Goal: Information Seeking & Learning: Learn about a topic

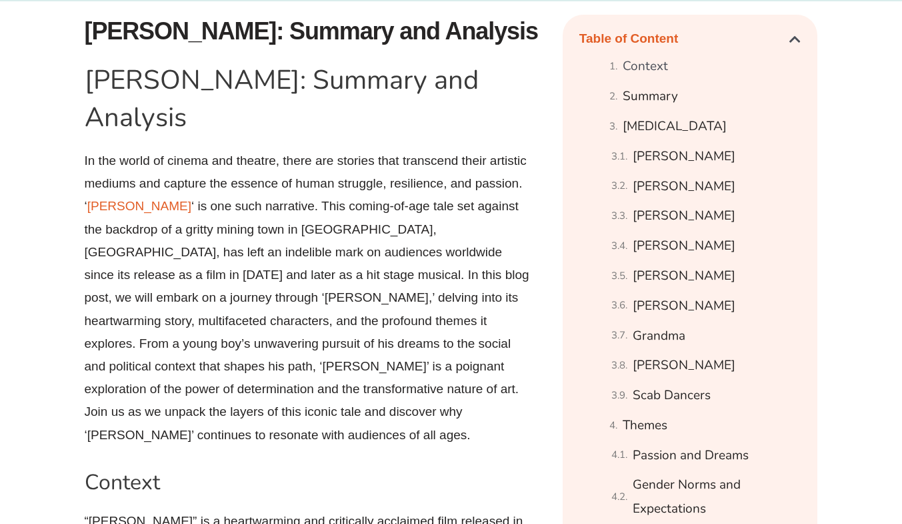
scroll to position [760, 0]
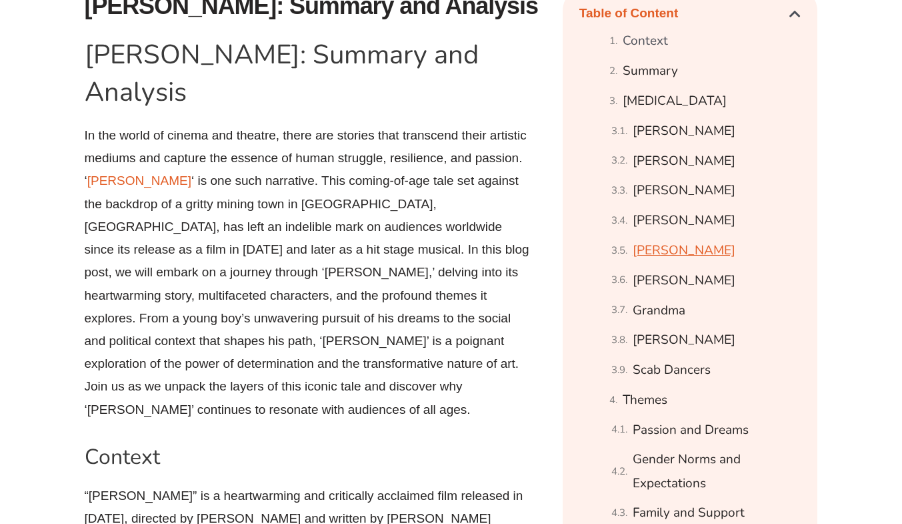
click at [682, 252] on link "[PERSON_NAME]" at bounding box center [684, 250] width 103 height 23
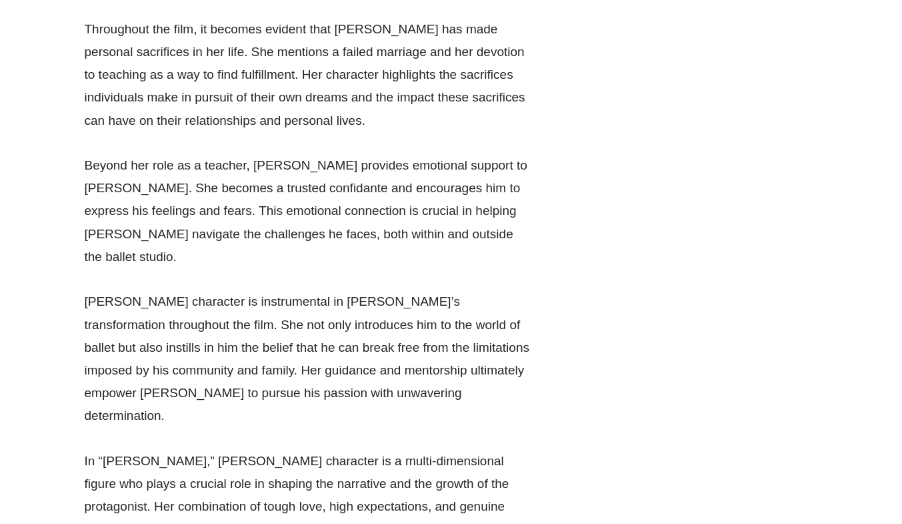
scroll to position [8041, 0]
drag, startPoint x: 328, startPoint y: 158, endPoint x: 183, endPoint y: 181, distance: 147.2
copy p "his secret desire to dress in women’s clothing"
drag, startPoint x: 87, startPoint y: 271, endPoint x: 219, endPoint y: 318, distance: 139.6
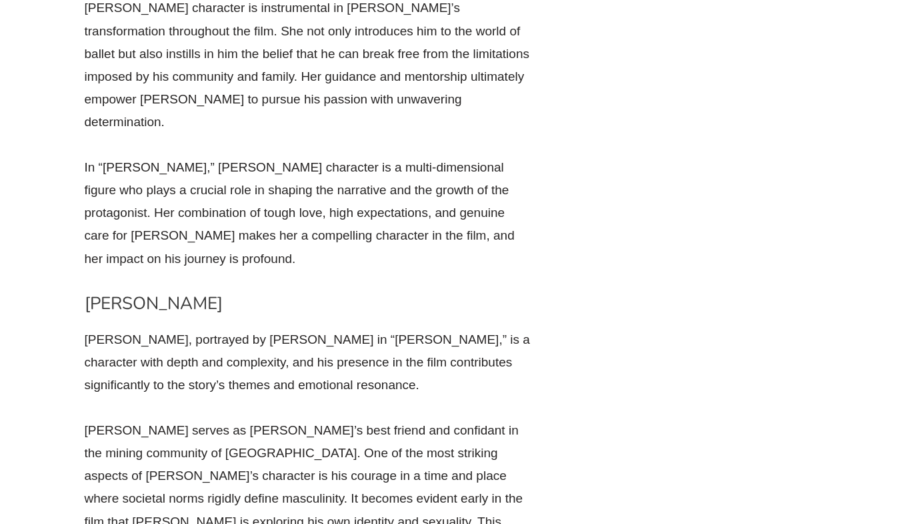
scroll to position [8333, 0]
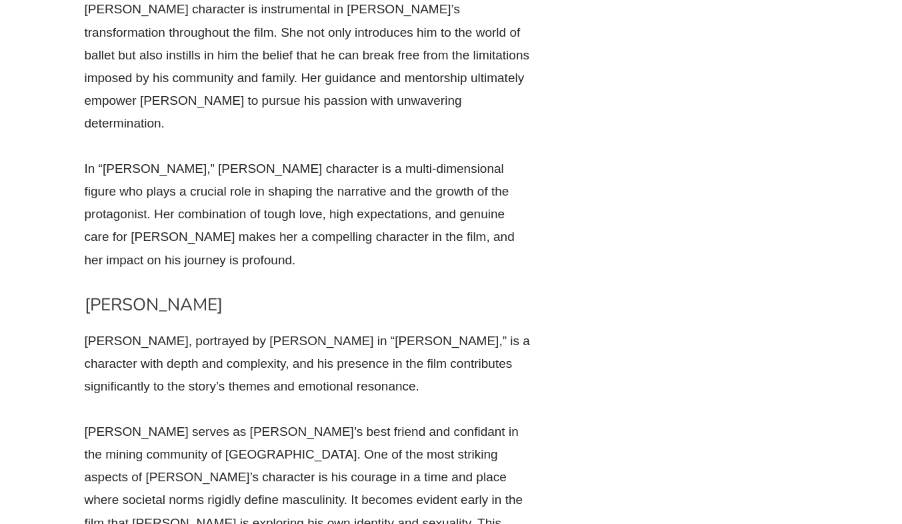
copy p "[PERSON_NAME]’s friendship with [PERSON_NAME] is a source of strength for both …"
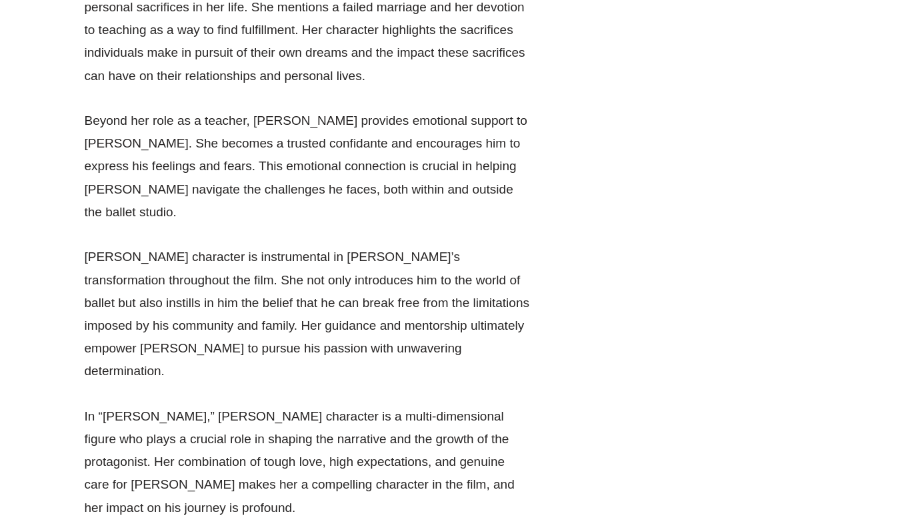
scroll to position [8085, 0]
